Goal: Download file/media

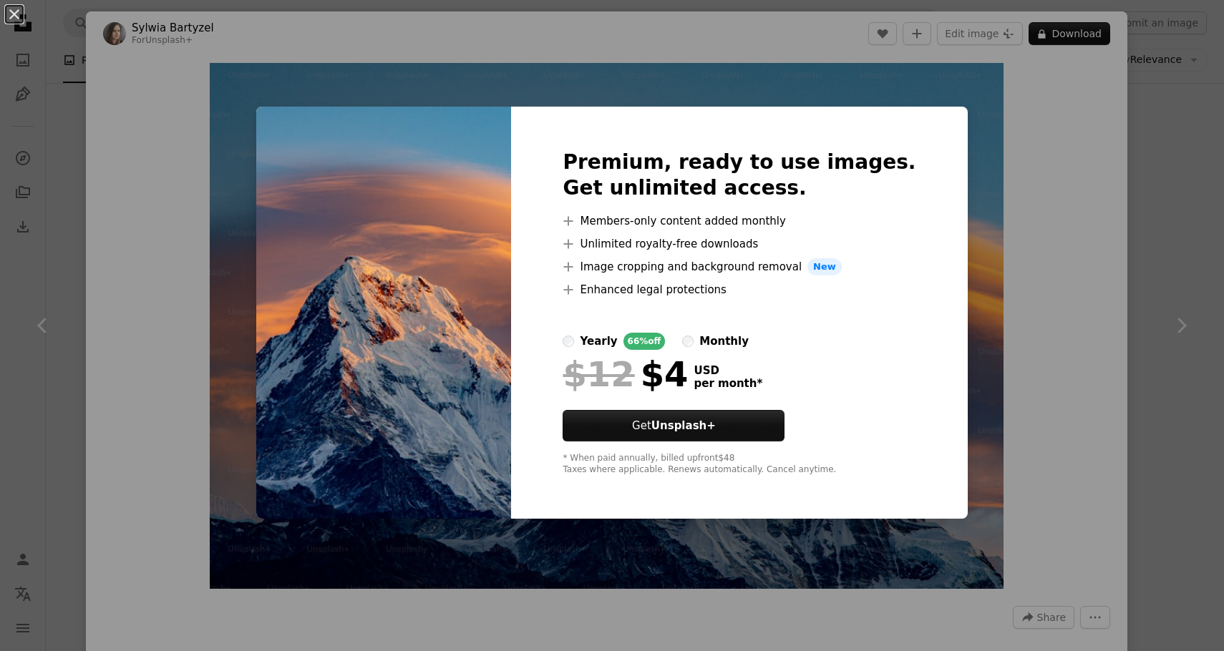
click at [1194, 238] on div "An X shape Premium, ready to use images. Get unlimited access. A plus sign Memb…" at bounding box center [612, 325] width 1224 height 651
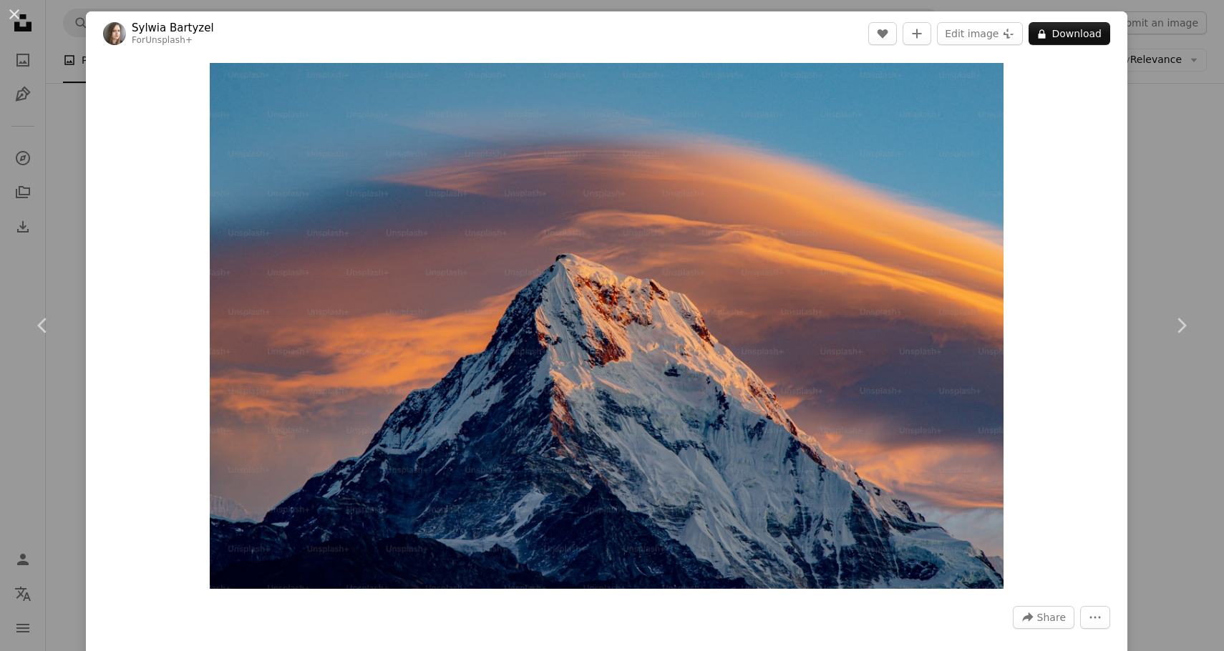
click at [1194, 238] on div "An X shape Chevron left Chevron right [PERSON_NAME] For Unsplash+ A heart A plu…" at bounding box center [612, 325] width 1224 height 651
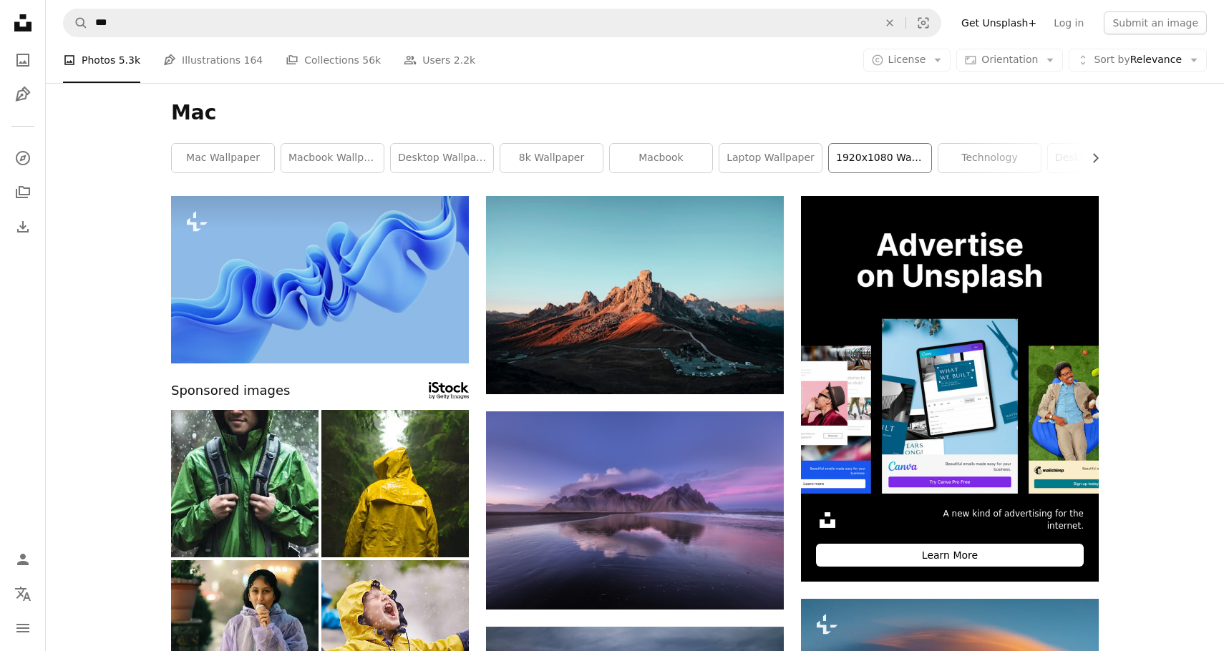
click at [857, 162] on link "1920x1080 wallpaper" at bounding box center [880, 158] width 102 height 29
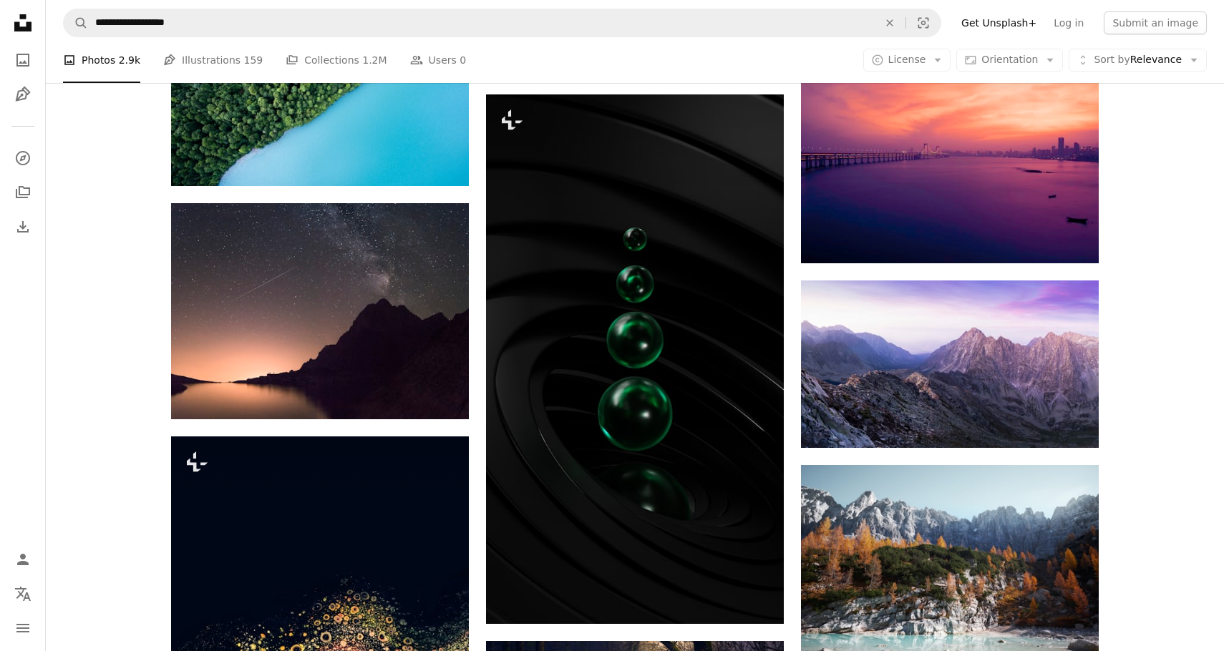
scroll to position [1391, 0]
